Goal: Task Accomplishment & Management: Use online tool/utility

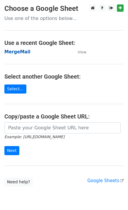
click at [22, 52] on strong "MergeMail" at bounding box center [17, 51] width 26 height 5
click at [23, 52] on strong "MergeMail" at bounding box center [17, 51] width 26 height 5
click at [23, 51] on strong "MergeMail" at bounding box center [17, 51] width 26 height 5
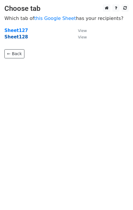
click at [18, 39] on strong "Sheet128" at bounding box center [15, 36] width 23 height 5
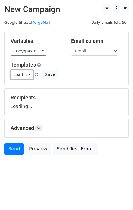
click at [22, 71] on link "Load..." at bounding box center [22, 74] width 23 height 9
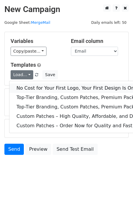
click at [33, 84] on link "No Cost for Your First Logo, Your First Design Is On Us!" at bounding box center [94, 87] width 171 height 9
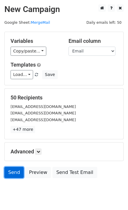
click at [15, 175] on link "Send" at bounding box center [13, 172] width 19 height 11
